Goal: Find specific page/section: Find specific page/section

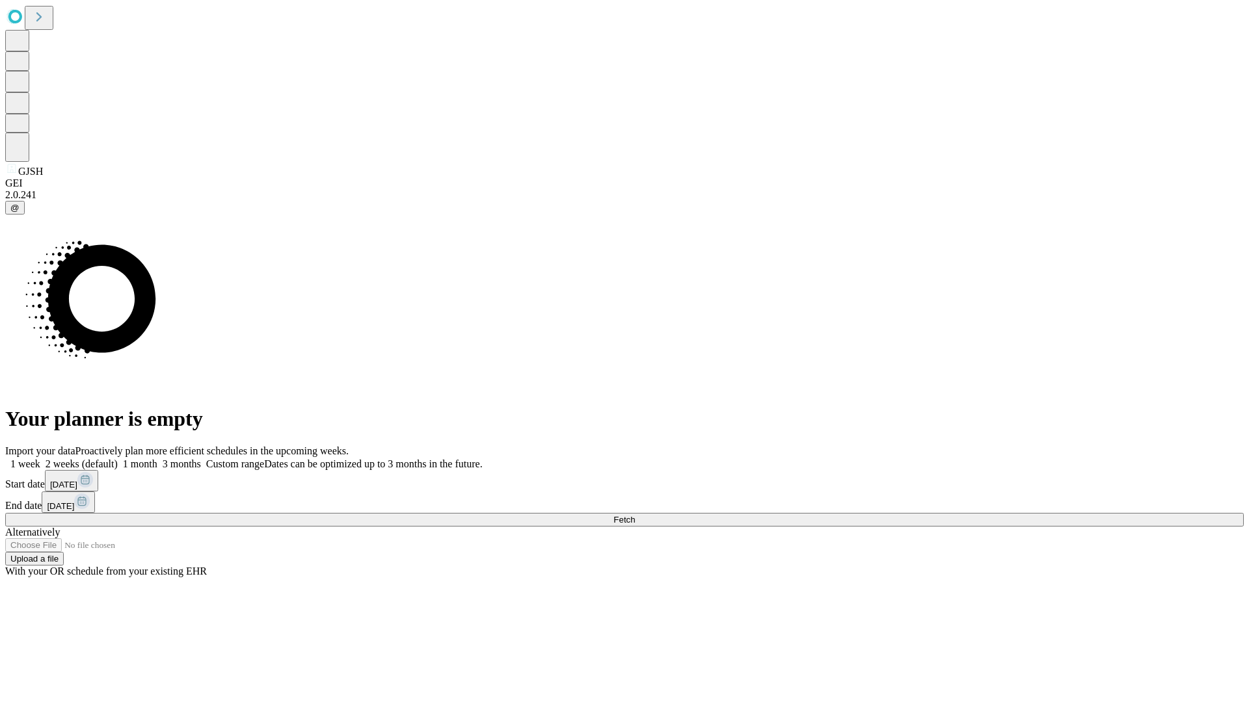
click at [635, 515] on span "Fetch" at bounding box center [623, 520] width 21 height 10
